Goal: Task Accomplishment & Management: Use online tool/utility

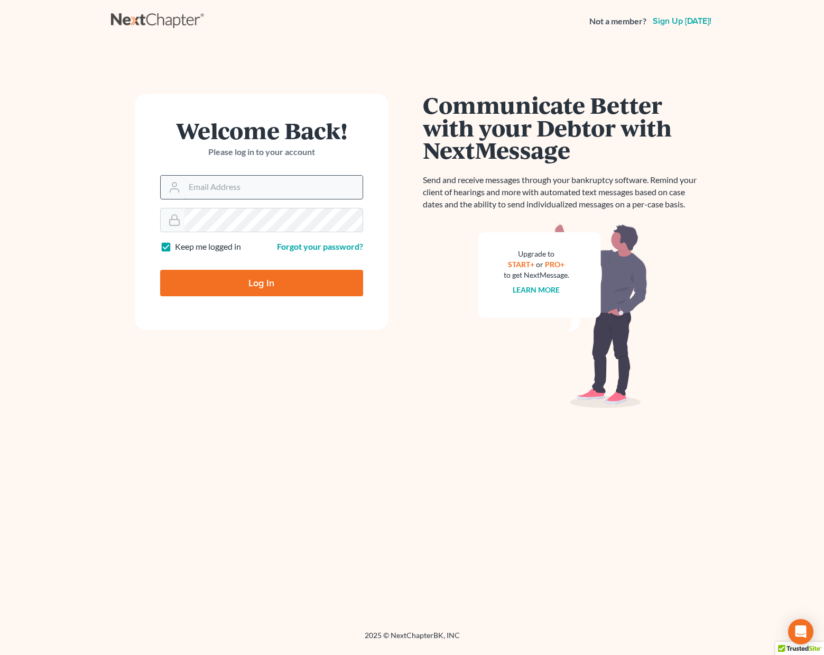
click at [230, 181] on input "Email Address" at bounding box center [274, 187] width 178 height 23
type input "[PERSON_NAME][EMAIL_ADDRESS][DOMAIN_NAME]"
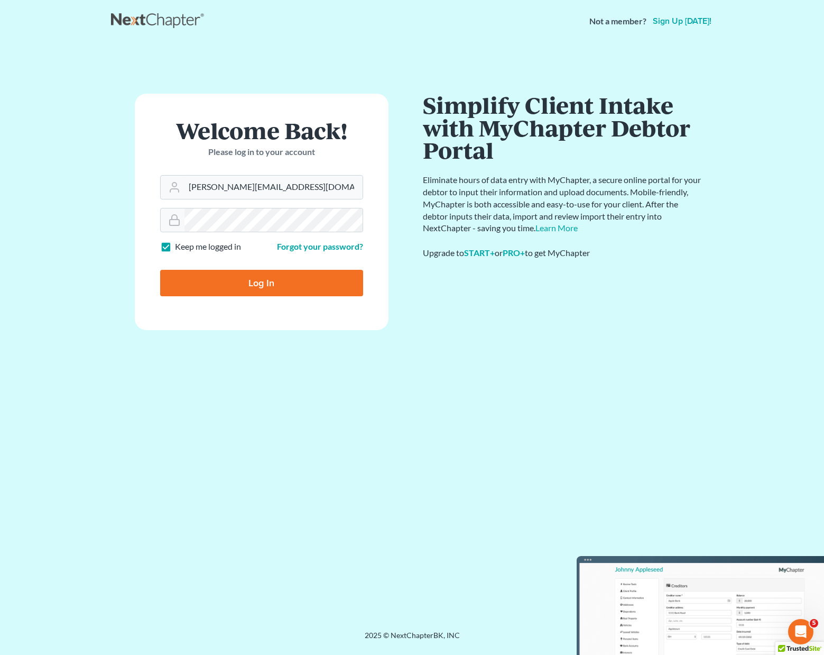
click at [251, 284] on input "Log In" at bounding box center [261, 283] width 203 height 26
type input "Thinking..."
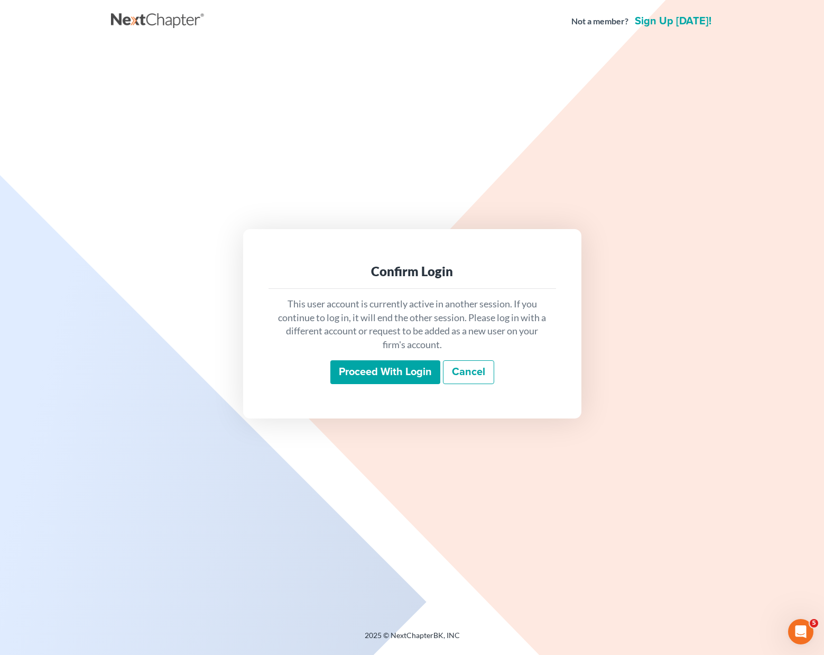
click at [382, 369] on input "Proceed with login" at bounding box center [386, 372] width 110 height 24
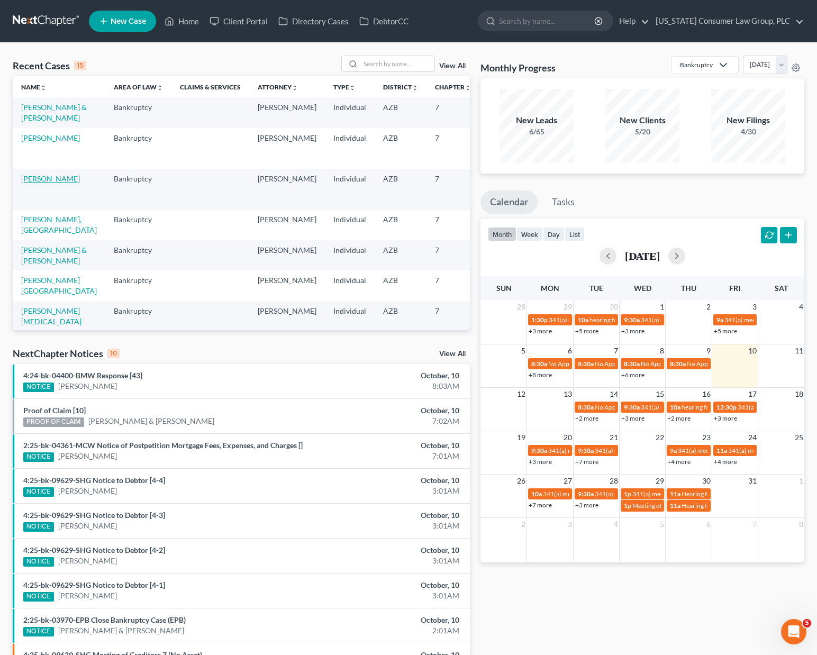
click at [42, 183] on link "[PERSON_NAME]" at bounding box center [50, 178] width 59 height 9
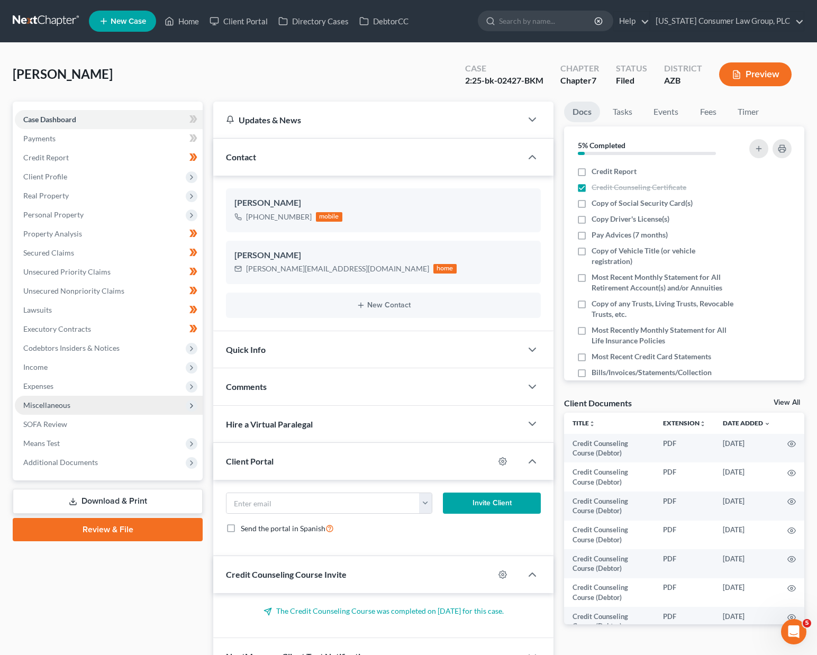
click at [72, 404] on span "Miscellaneous" at bounding box center [109, 405] width 188 height 19
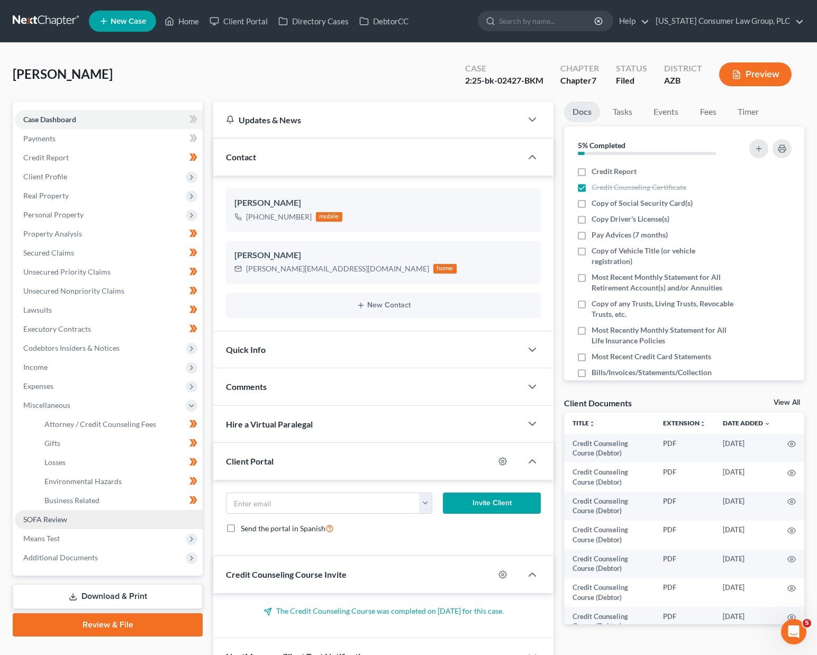
click at [56, 517] on span "SOFA Review" at bounding box center [45, 519] width 44 height 9
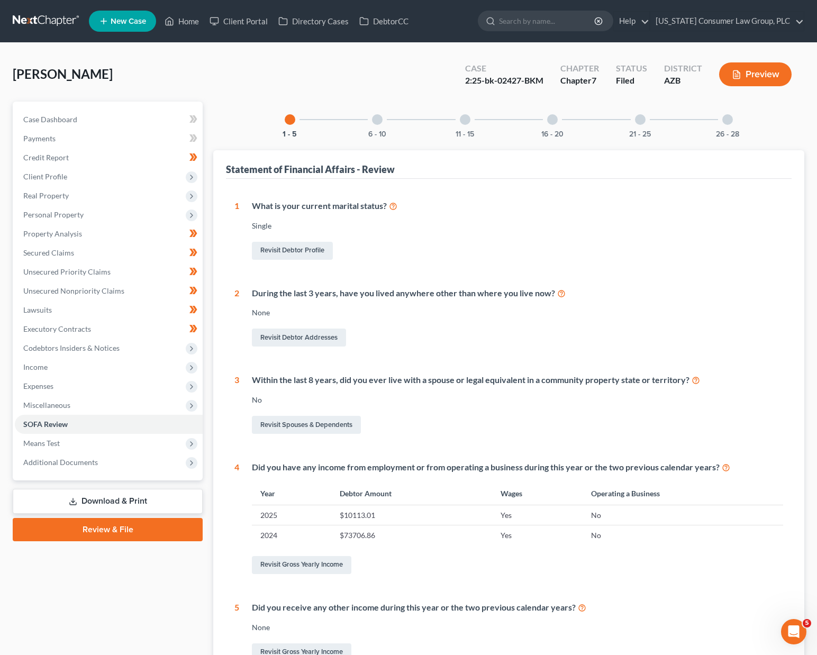
click at [377, 118] on div at bounding box center [377, 119] width 11 height 11
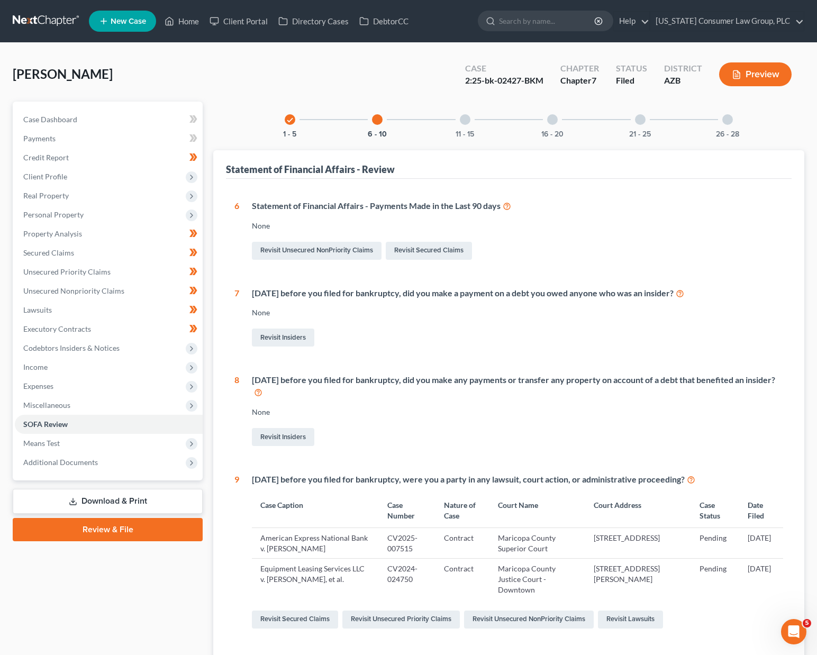
click at [470, 119] on div "11 - 15" at bounding box center [465, 120] width 36 height 36
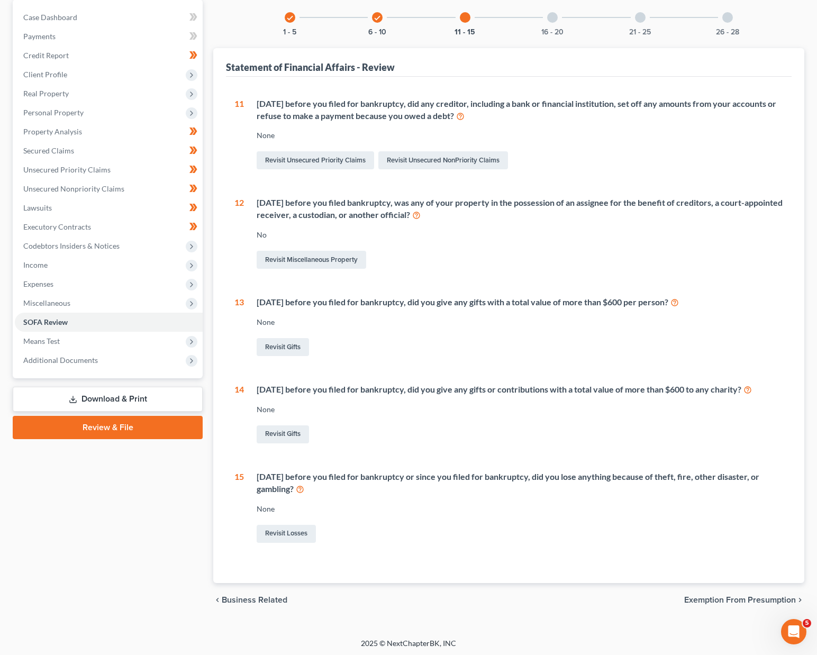
scroll to position [104, 0]
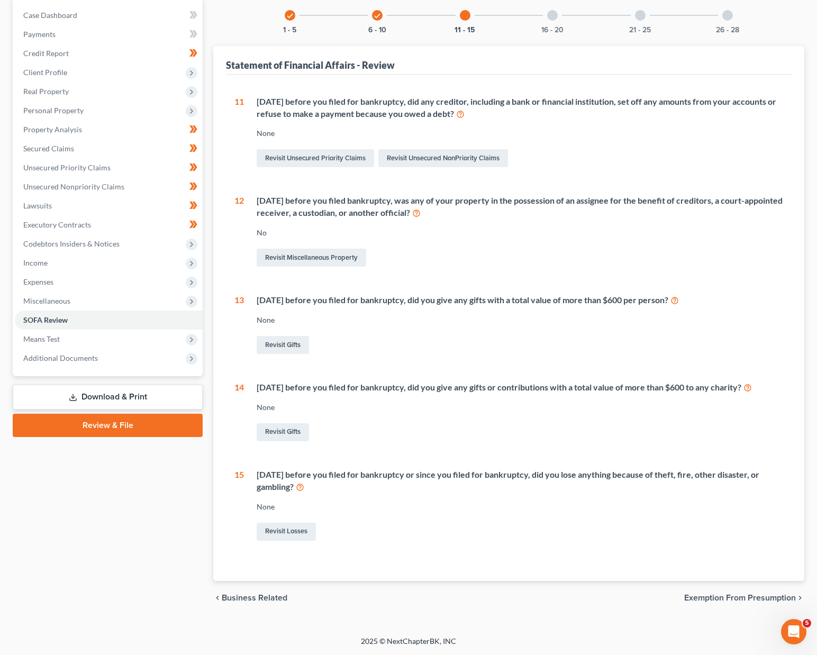
click at [553, 14] on div at bounding box center [552, 15] width 11 height 11
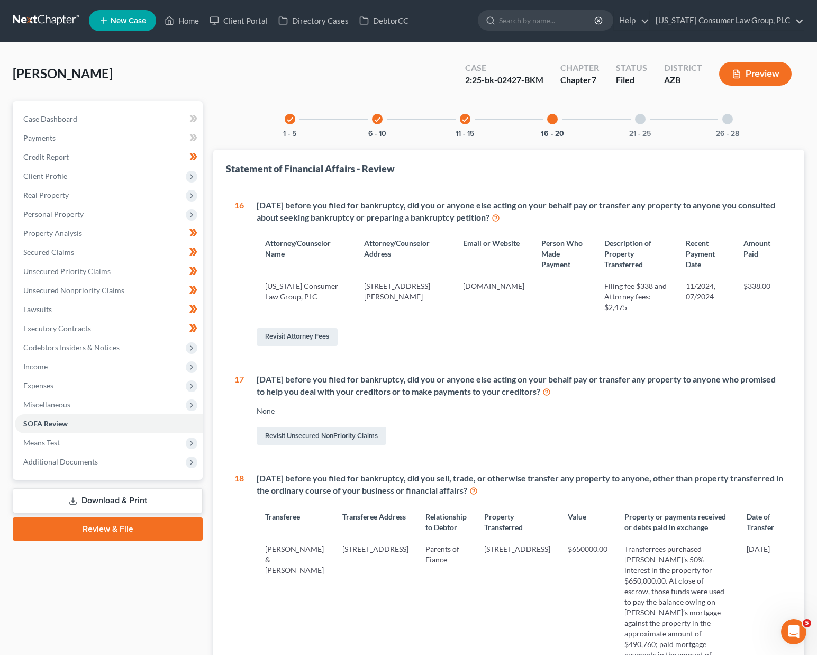
scroll to position [0, 0]
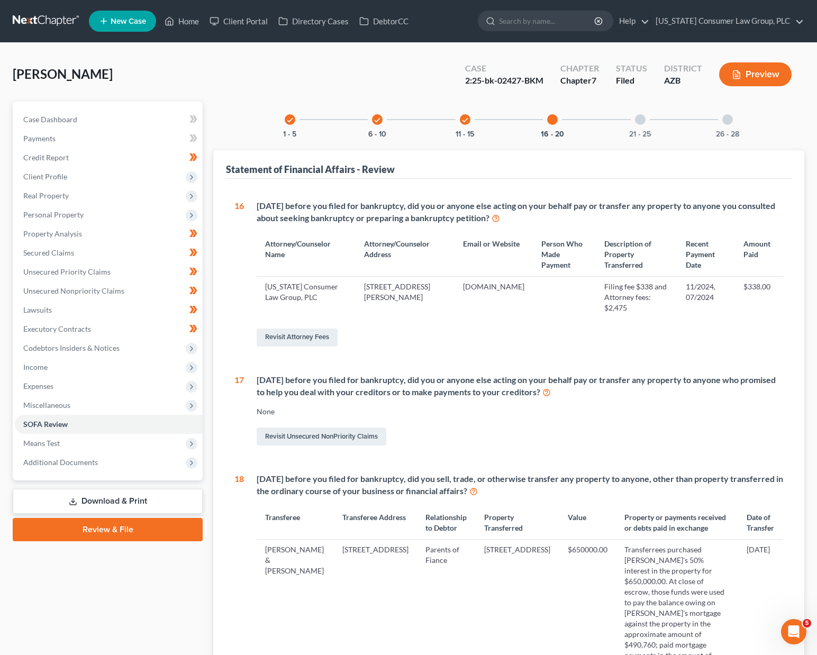
click at [644, 124] on div "21 - 25" at bounding box center [640, 120] width 36 height 36
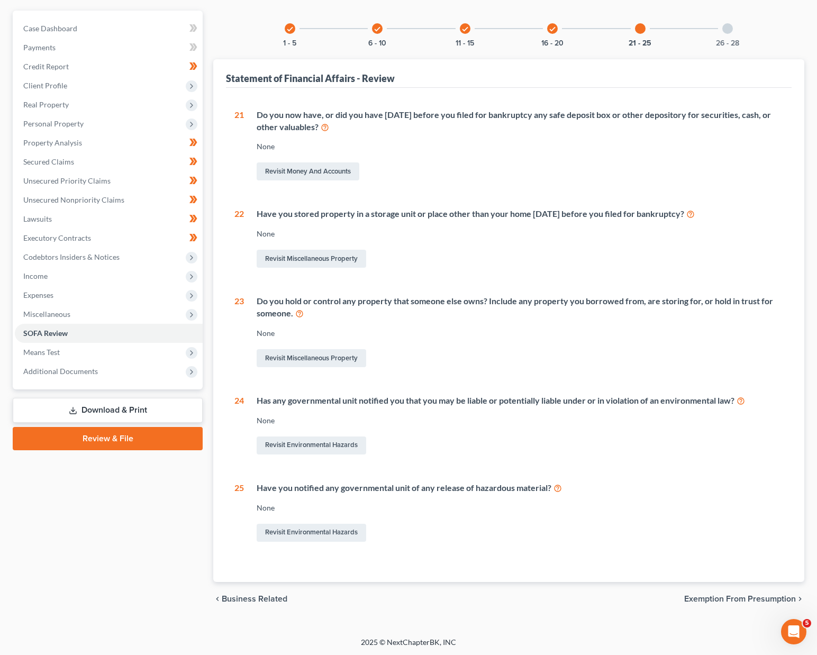
scroll to position [92, 0]
click at [728, 29] on div at bounding box center [727, 27] width 11 height 11
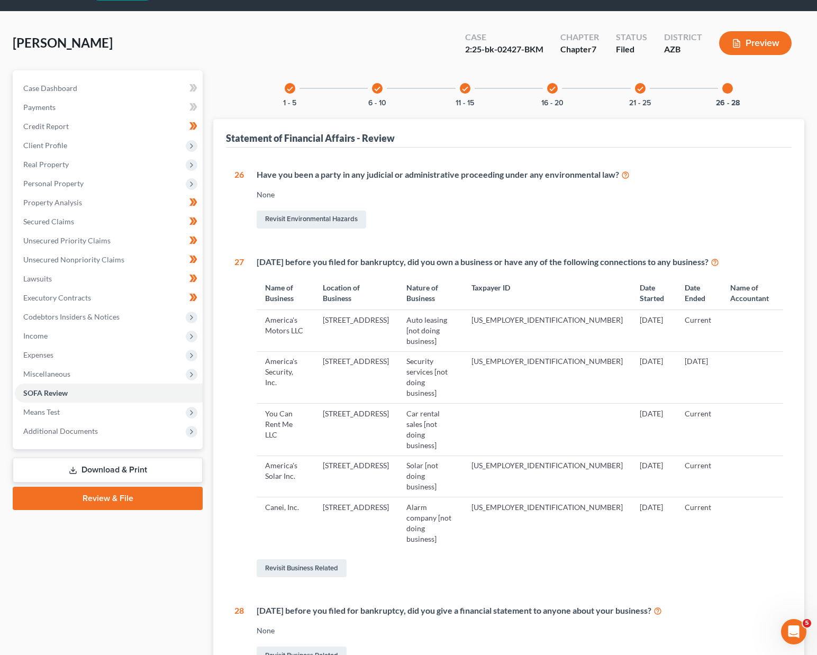
scroll to position [0, 0]
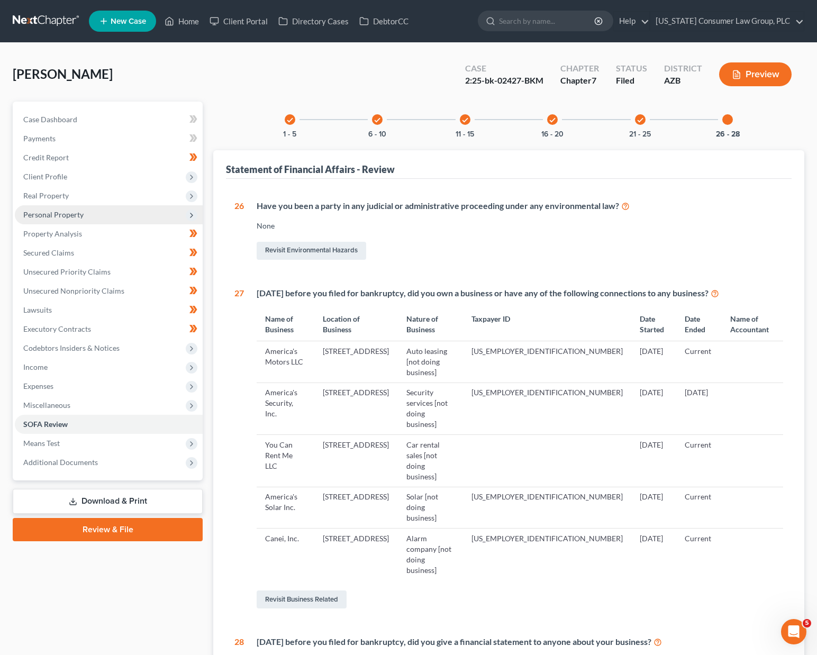
click at [65, 213] on span "Personal Property" at bounding box center [53, 214] width 60 height 9
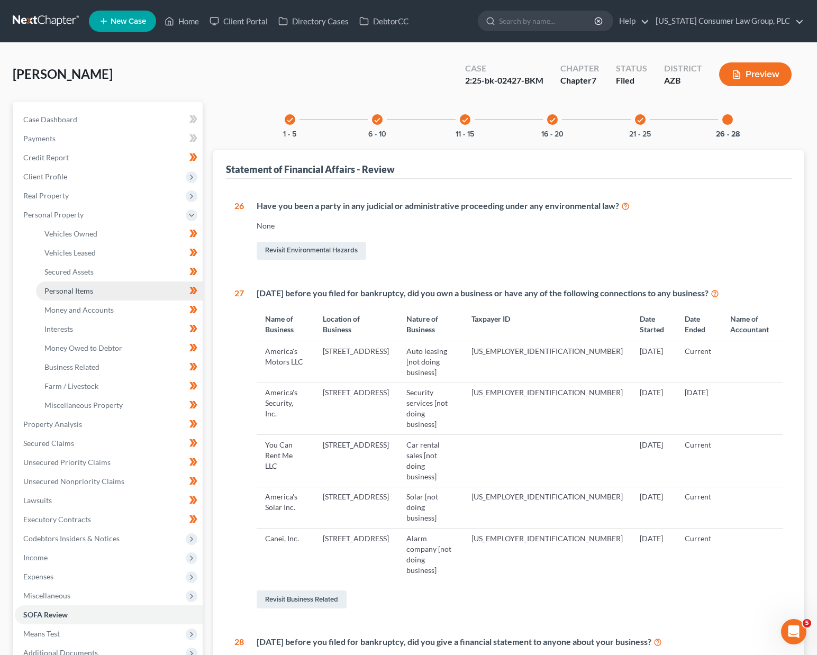
click at [77, 288] on span "Personal Items" at bounding box center [68, 290] width 49 height 9
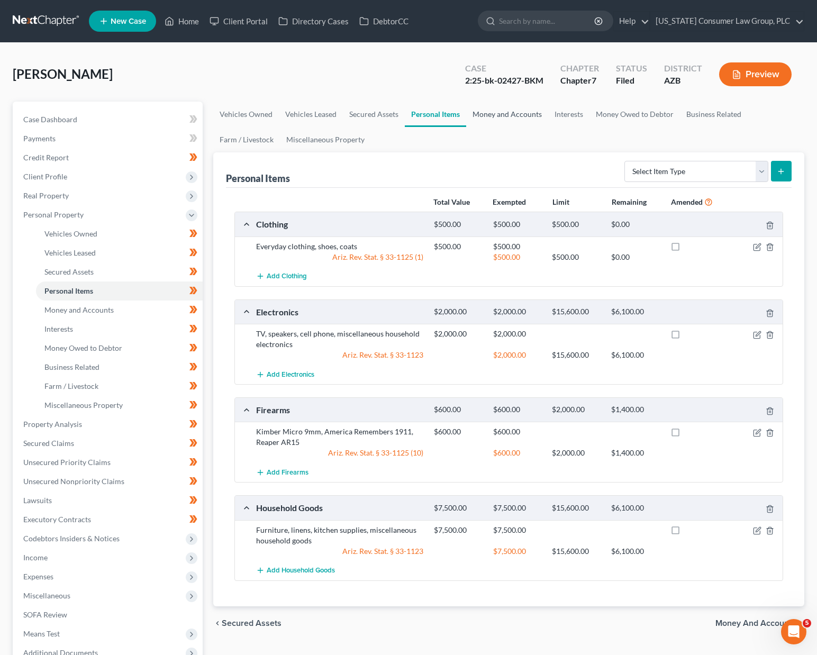
click at [512, 112] on link "Money and Accounts" at bounding box center [507, 114] width 82 height 25
